Goal: Information Seeking & Learning: Find specific fact

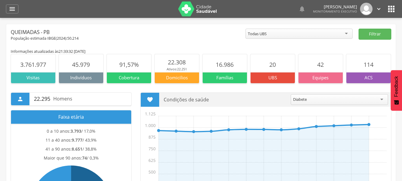
drag, startPoint x: 82, startPoint y: 31, endPoint x: 226, endPoint y: 14, distance: 145.0
click at [83, 31] on div "Queimadas - PB" at bounding box center [128, 32] width 235 height 7
click at [14, 9] on icon "" at bounding box center [12, 8] width 7 height 7
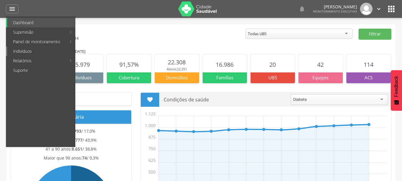
click at [21, 51] on link "Indivíduos" at bounding box center [41, 51] width 68 height 10
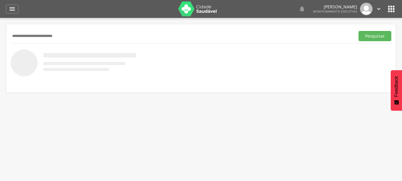
type input "**********"
click at [358, 31] on button "Pesquisar" at bounding box center [374, 36] width 33 height 10
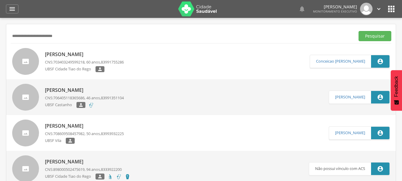
click at [95, 55] on p "[PERSON_NAME]" at bounding box center [84, 54] width 79 height 7
type input "**********"
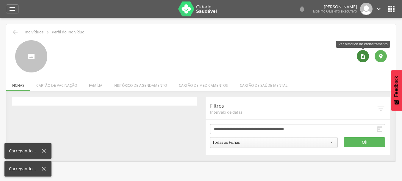
click at [363, 54] on icon "" at bounding box center [363, 56] width 6 height 6
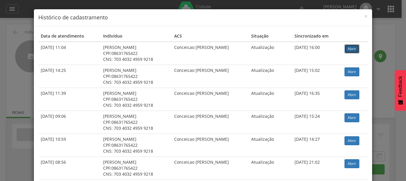
click at [348, 48] on link "Abrir" at bounding box center [352, 48] width 15 height 9
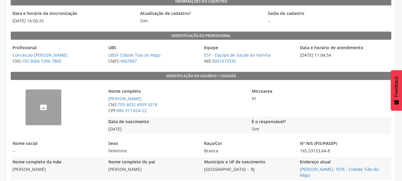
scroll to position [60, 0]
